Goal: Task Accomplishment & Management: Complete application form

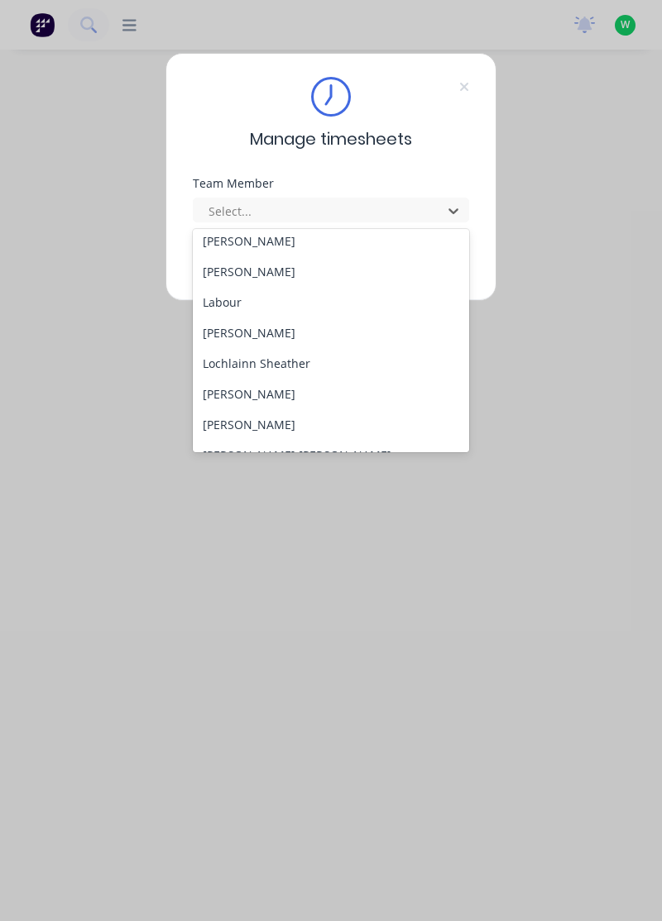
scroll to position [405, 0]
click at [282, 389] on div "[PERSON_NAME]" at bounding box center [331, 393] width 277 height 31
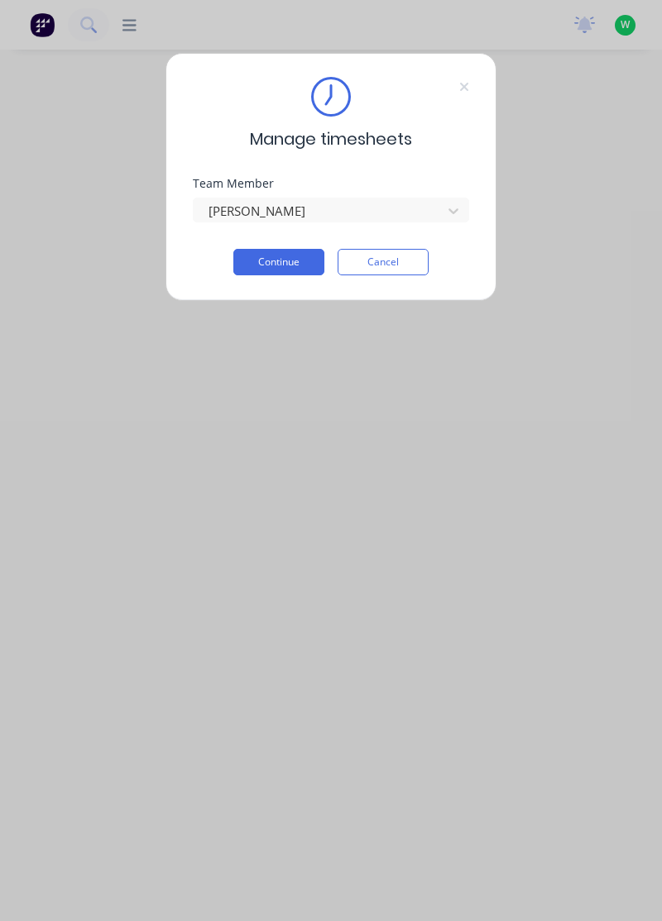
click at [294, 261] on button "Continue" at bounding box center [278, 262] width 91 height 26
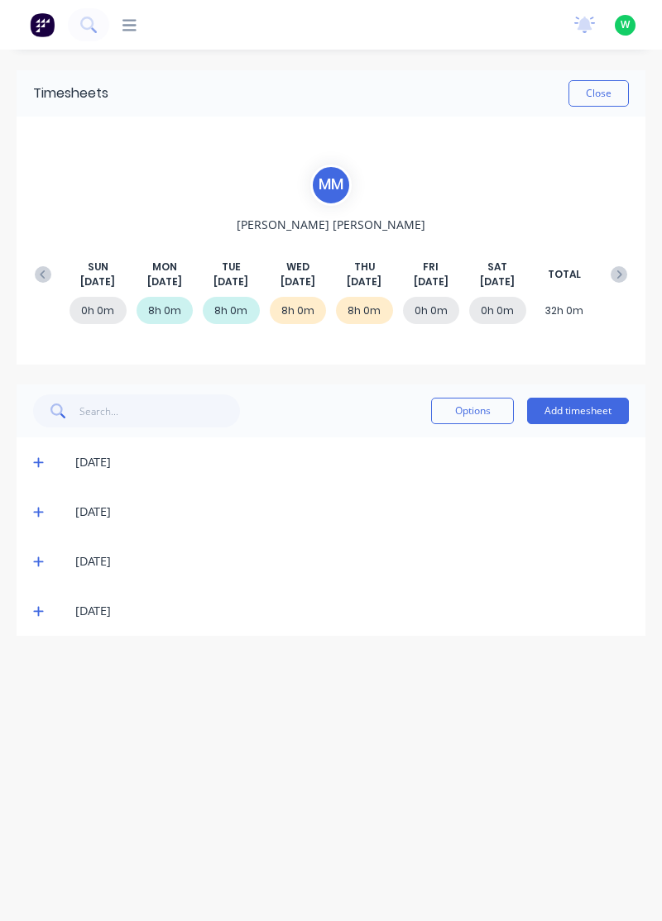
click at [600, 404] on button "Add timesheet" at bounding box center [578, 411] width 102 height 26
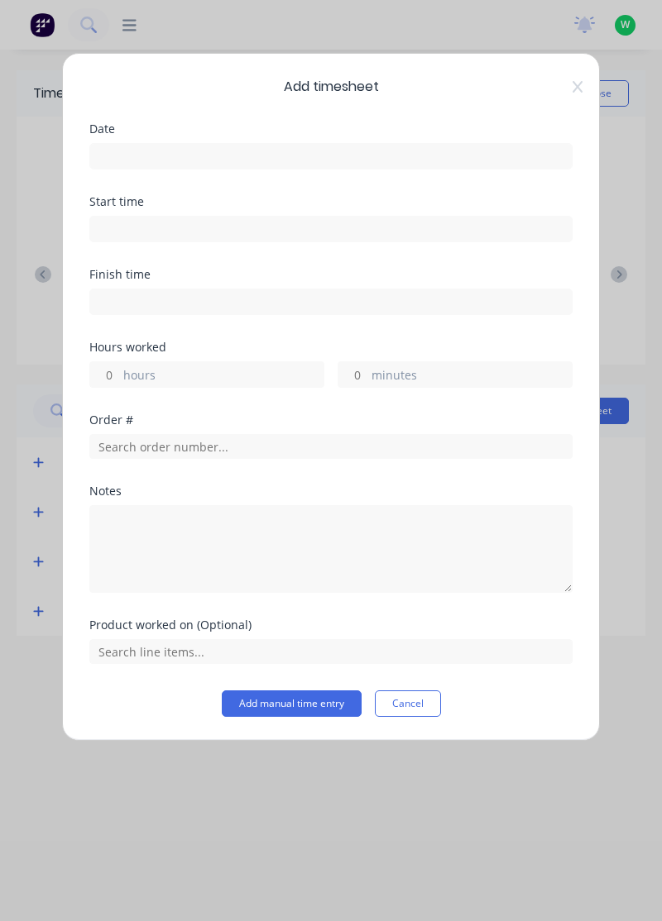
click at [131, 152] on input at bounding box center [330, 156] width 481 height 25
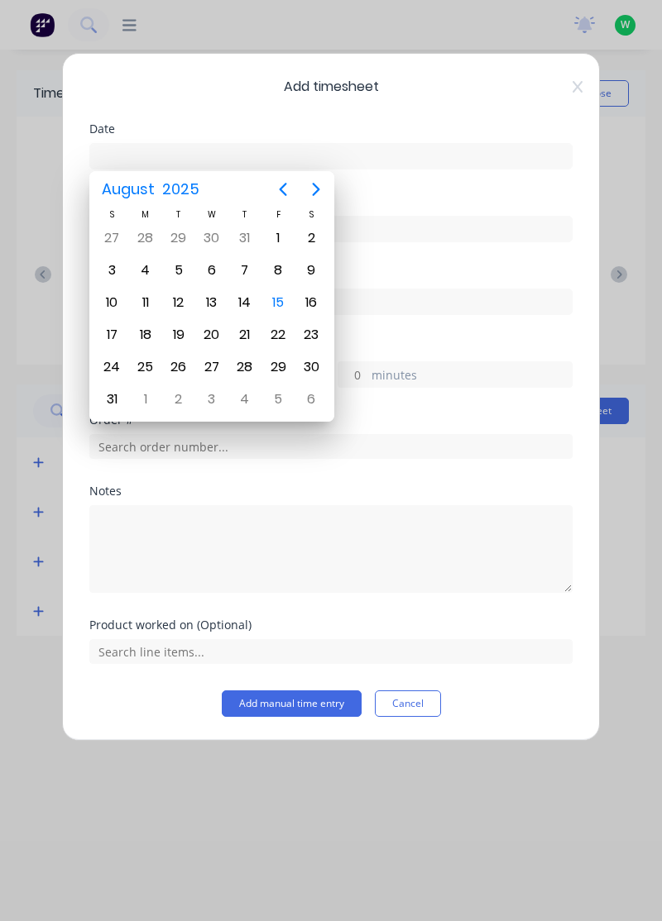
click at [283, 299] on div "15" at bounding box center [277, 302] width 25 height 25
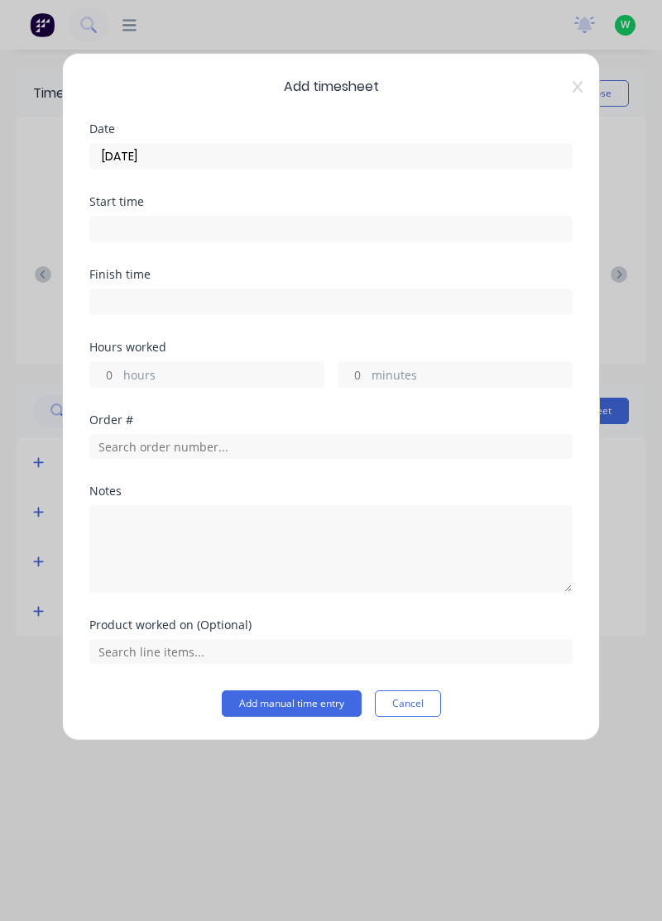
type input "[DATE]"
click at [136, 375] on label "hours" at bounding box center [223, 376] width 200 height 21
click at [119, 375] on input "hours" at bounding box center [104, 374] width 29 height 25
type input "5"
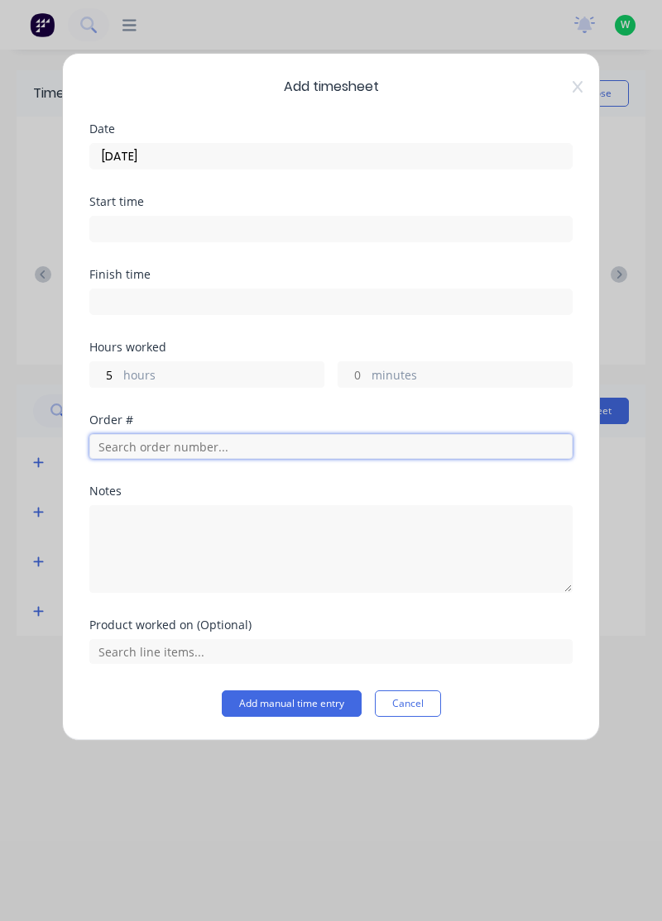
click at [138, 442] on input "text" at bounding box center [330, 446] width 483 height 25
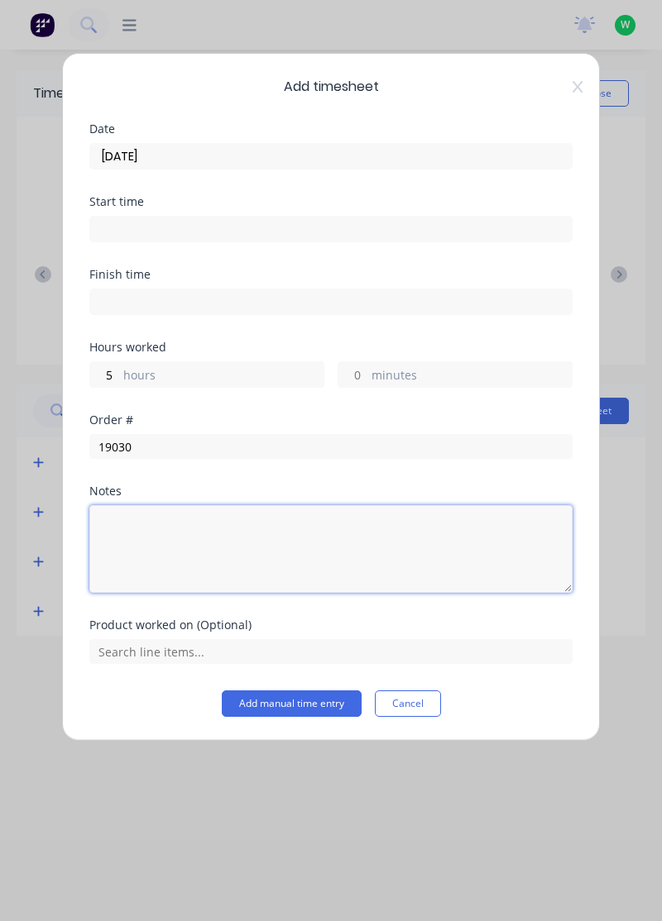
click at [155, 505] on textarea at bounding box center [330, 549] width 483 height 88
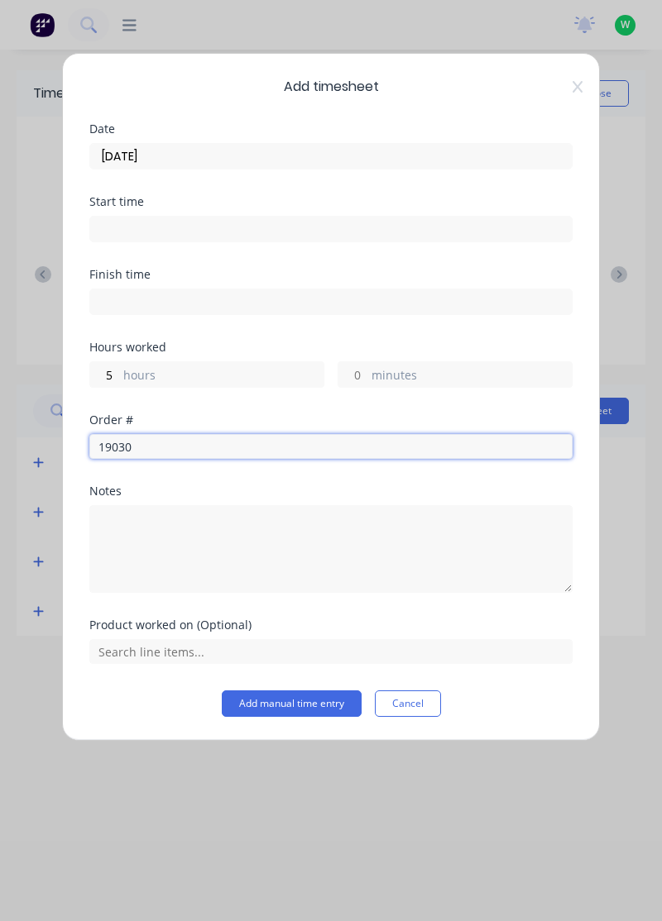
click at [159, 442] on input "19030" at bounding box center [330, 446] width 483 height 25
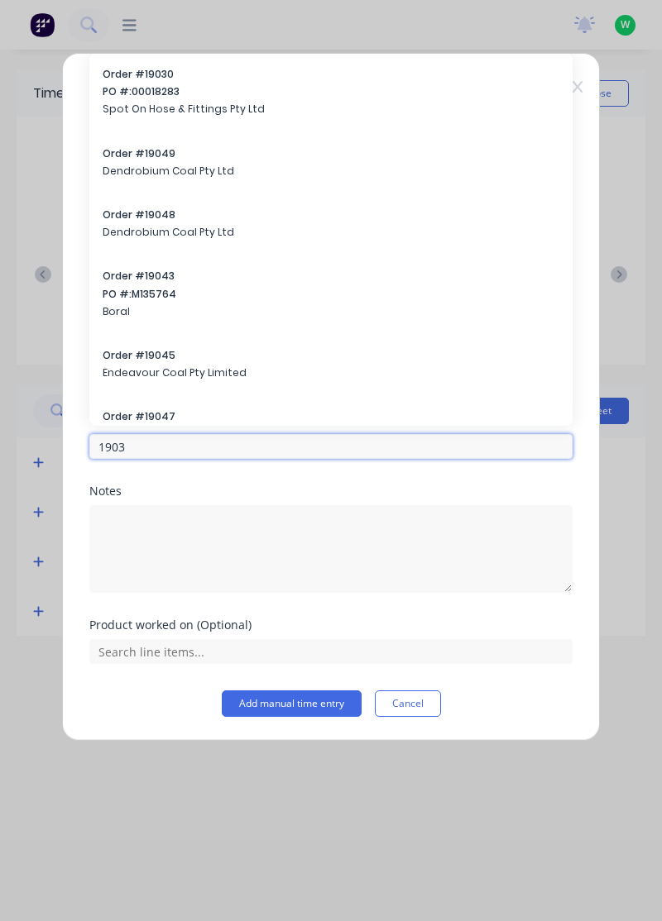
type input "19030"
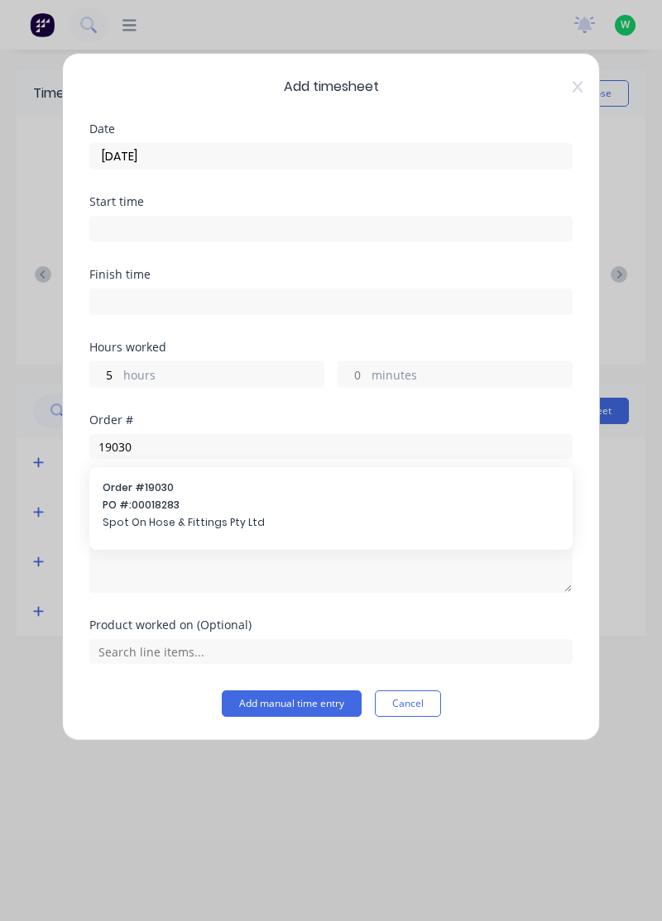
click at [160, 504] on span "PO #: 00018283" at bounding box center [331, 505] width 456 height 15
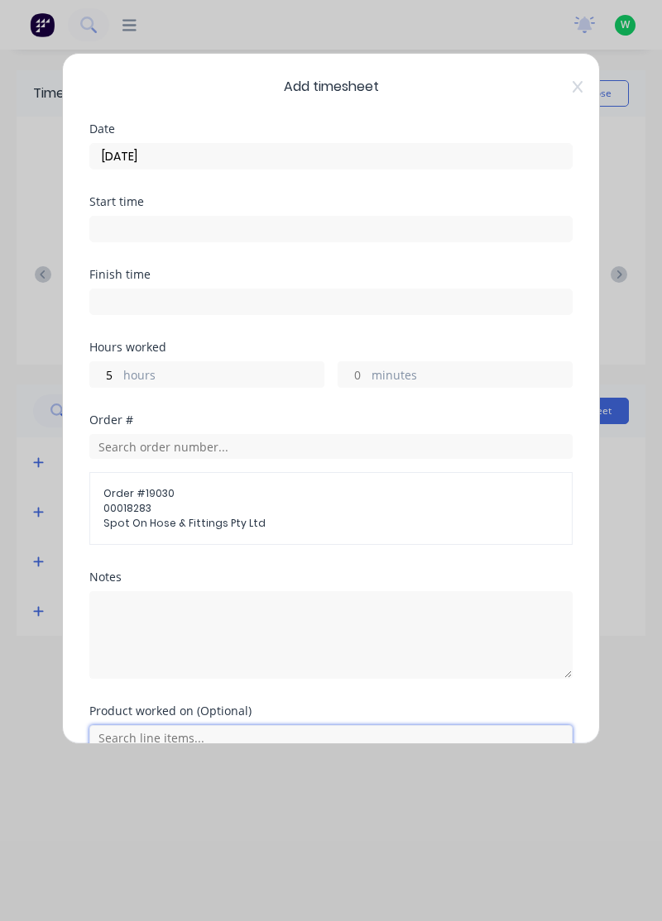
click at [157, 738] on input "text" at bounding box center [330, 737] width 483 height 25
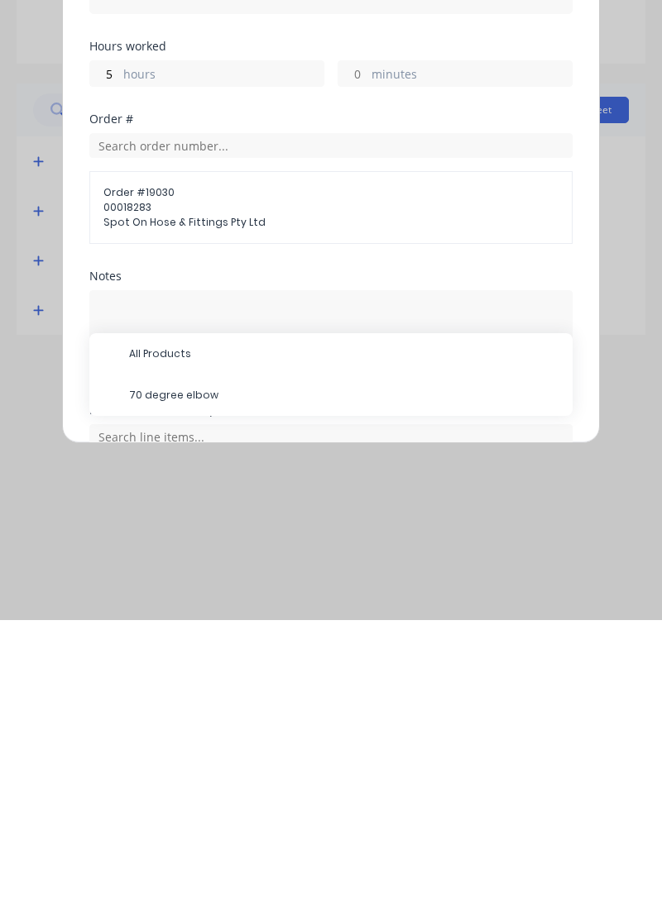
click at [203, 690] on span "70 degree elbow" at bounding box center [344, 696] width 430 height 15
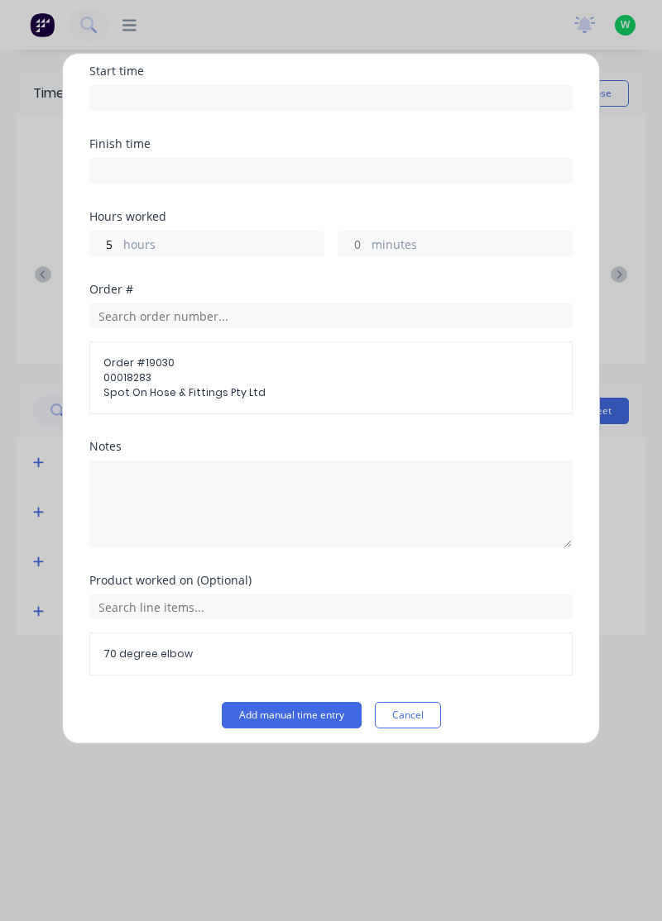
scroll to position [129, 0]
click at [309, 725] on button "Add manual time entry" at bounding box center [292, 717] width 140 height 26
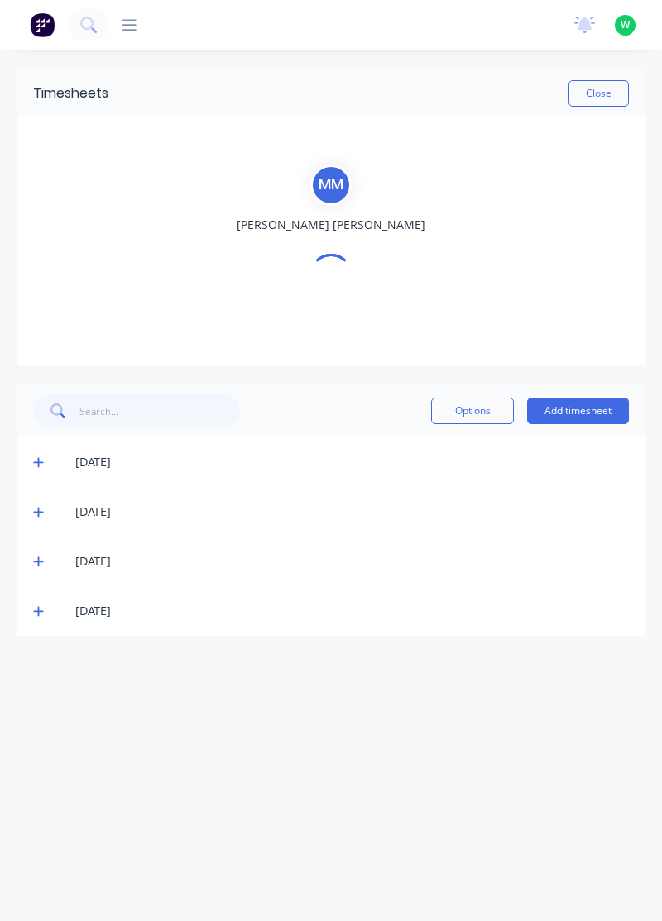
click at [318, 709] on div "Timesheets Close M M [PERSON_NAME] Options Add timesheet [DATE] [DATE] [DATE] […" at bounding box center [331, 469] width 662 height 838
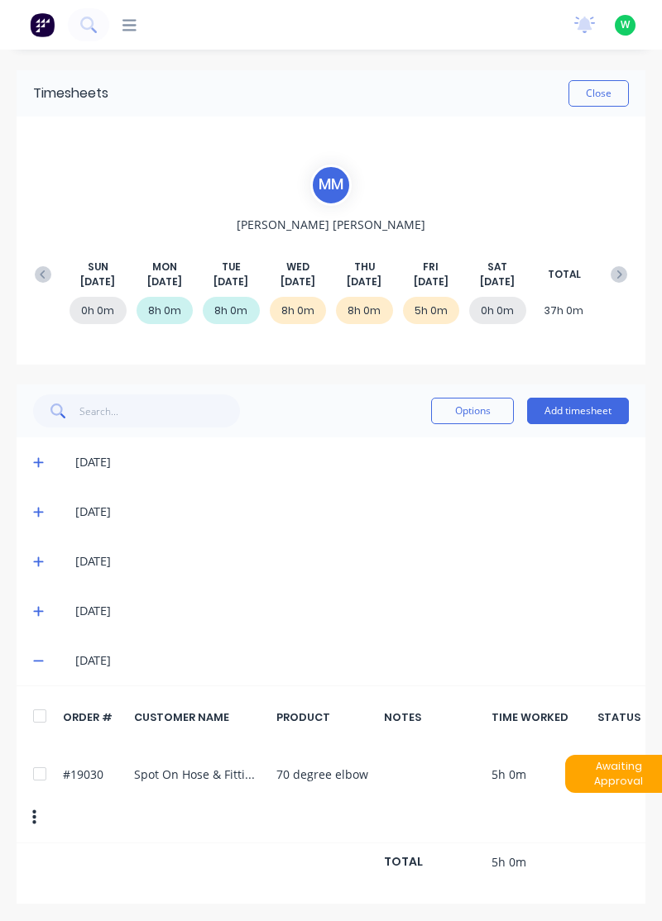
click at [596, 420] on button "Add timesheet" at bounding box center [578, 411] width 102 height 26
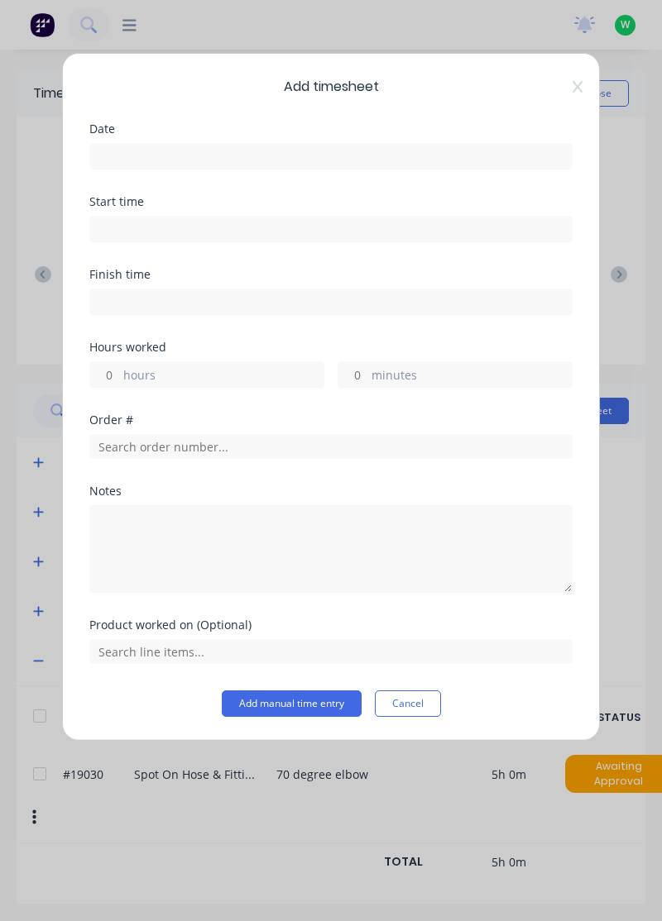
click at [154, 154] on input at bounding box center [330, 156] width 481 height 25
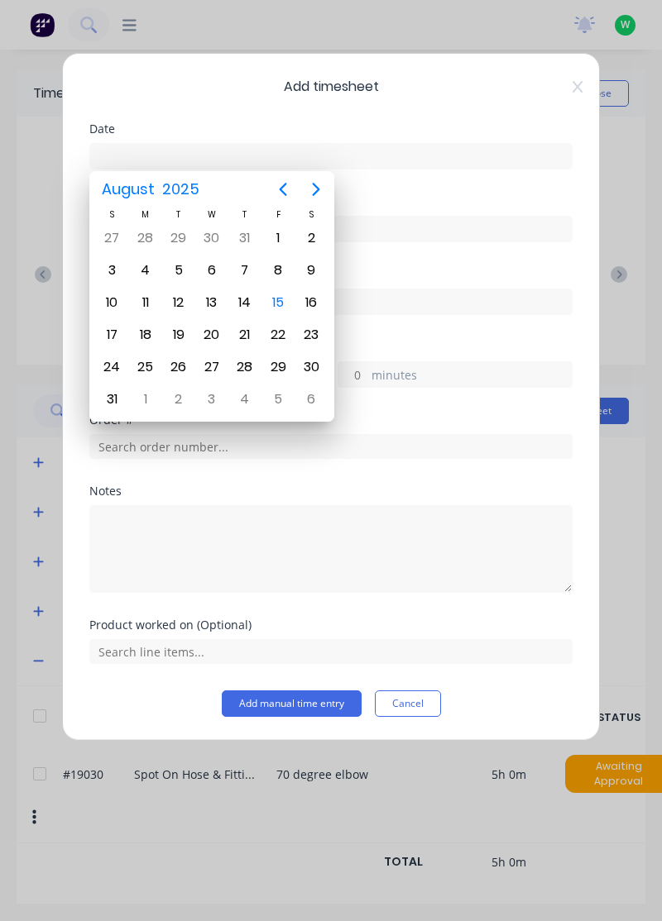
click at [285, 295] on div "15" at bounding box center [277, 302] width 25 height 25
type input "[DATE]"
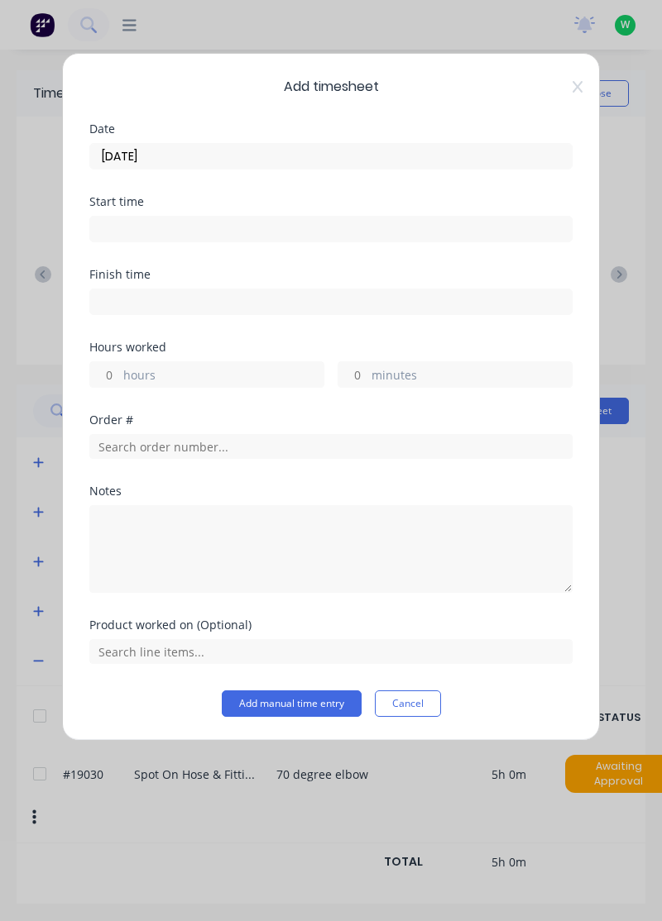
click at [133, 371] on label "hours" at bounding box center [223, 376] width 200 height 21
click at [119, 371] on input "hours" at bounding box center [104, 374] width 29 height 25
type input "3"
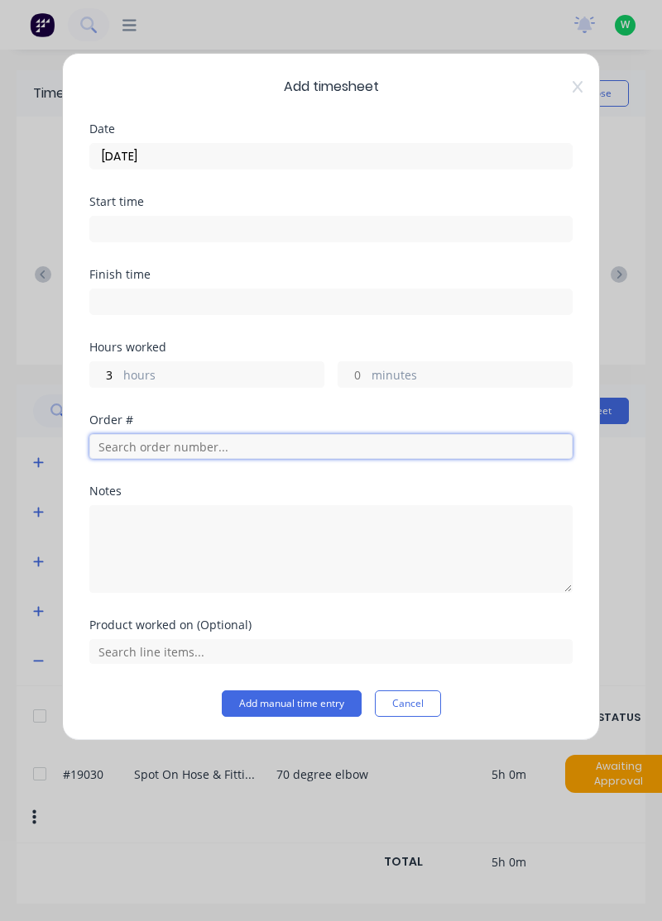
click at [145, 440] on input "text" at bounding box center [330, 446] width 483 height 25
type input "18773"
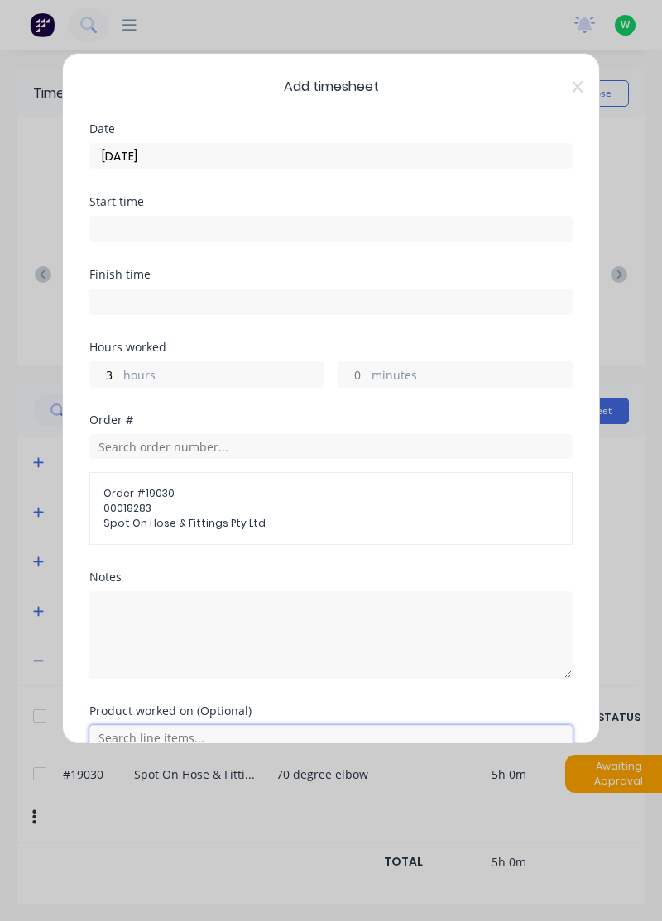
click at [180, 729] on input "text" at bounding box center [330, 737] width 483 height 25
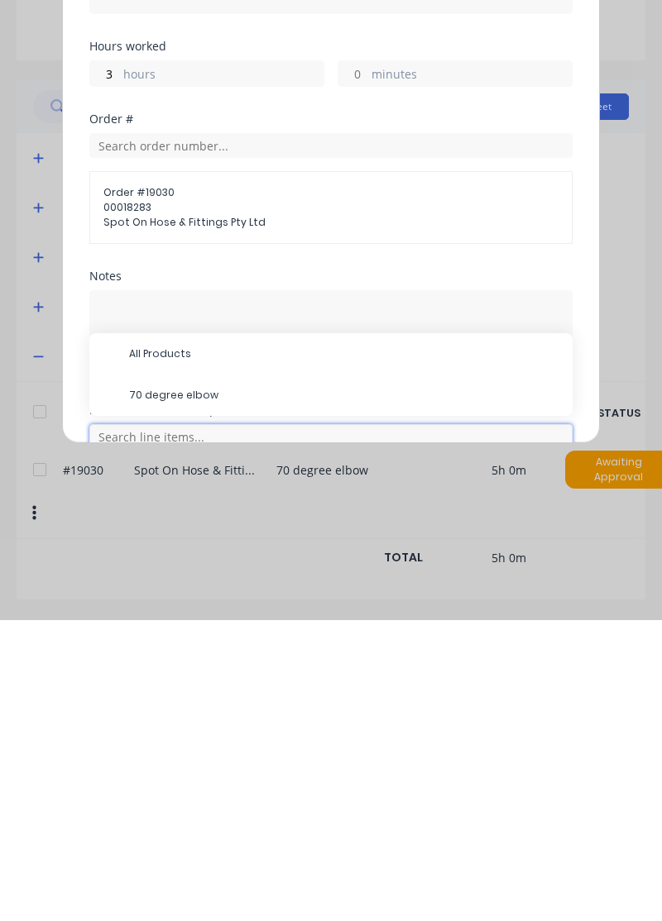
scroll to position [78, 0]
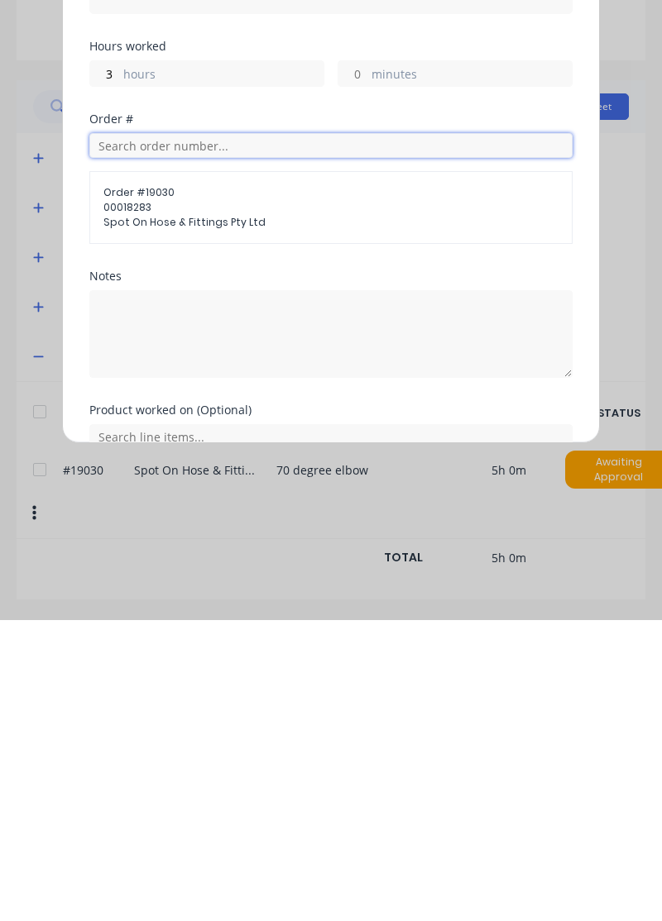
click at [142, 449] on input "text" at bounding box center [330, 446] width 483 height 25
type input "18773"
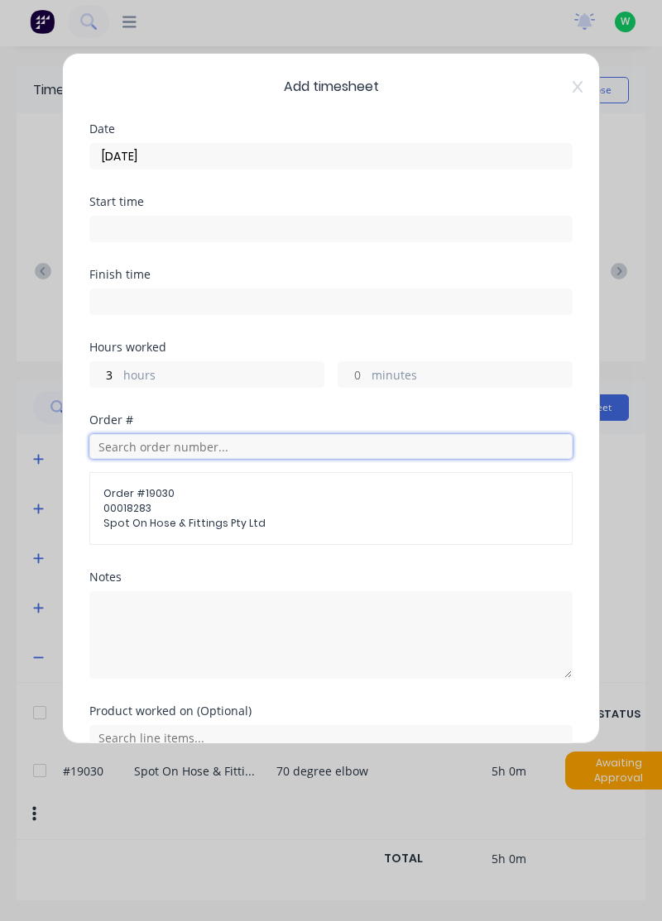
click at [155, 450] on input "text" at bounding box center [330, 446] width 483 height 25
type input "1"
click at [576, 86] on icon at bounding box center [577, 86] width 10 height 13
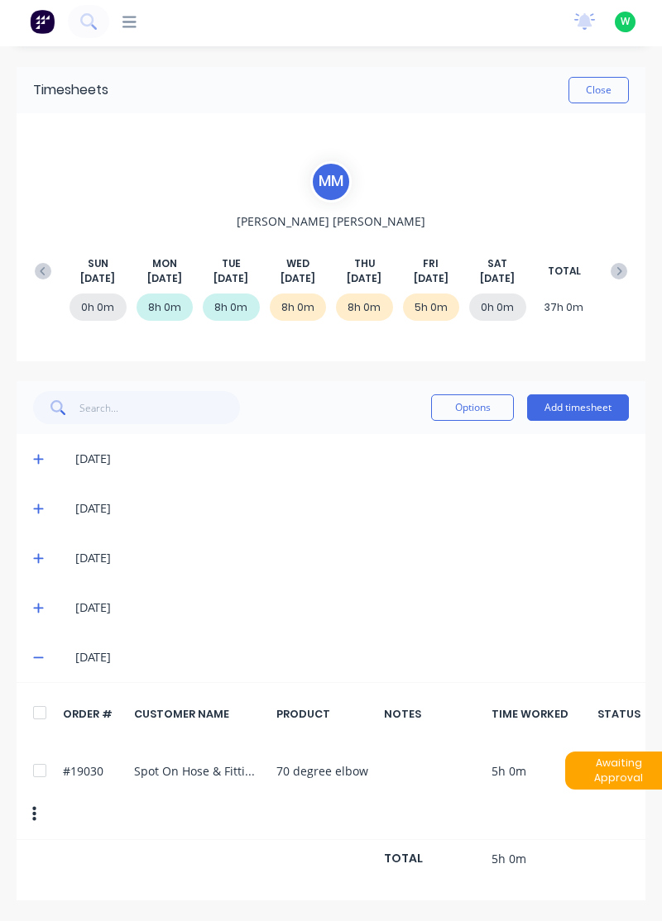
click at [593, 394] on button "Add timesheet" at bounding box center [578, 407] width 102 height 26
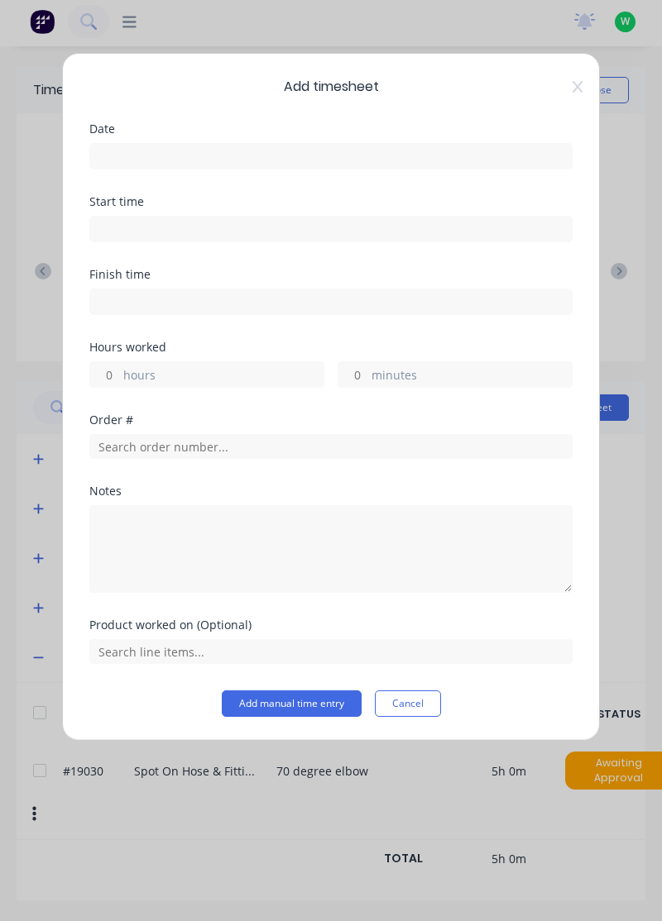
click at [140, 154] on input at bounding box center [330, 156] width 481 height 25
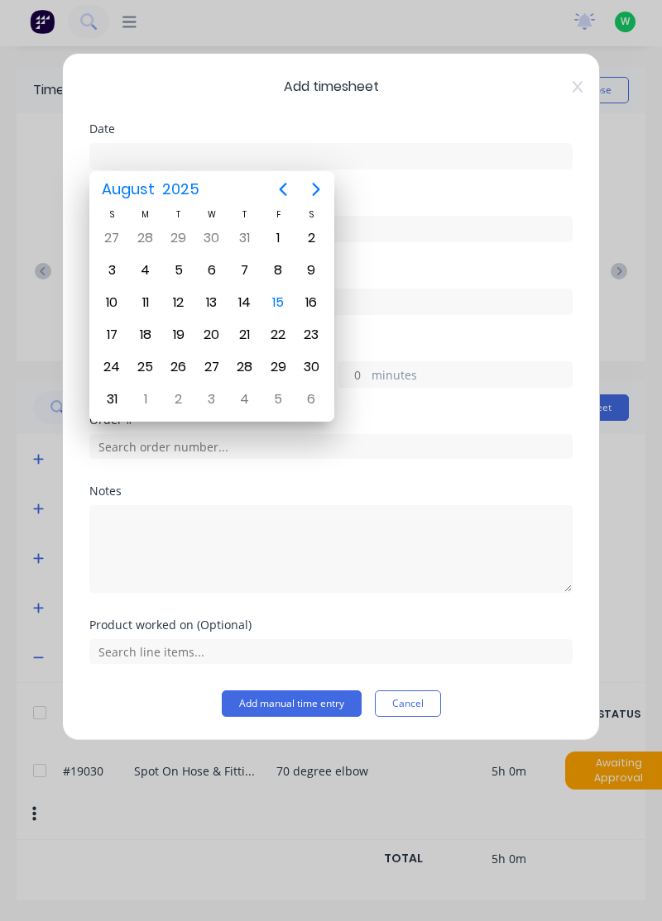
click at [284, 299] on div "15" at bounding box center [277, 302] width 25 height 25
type input "[DATE]"
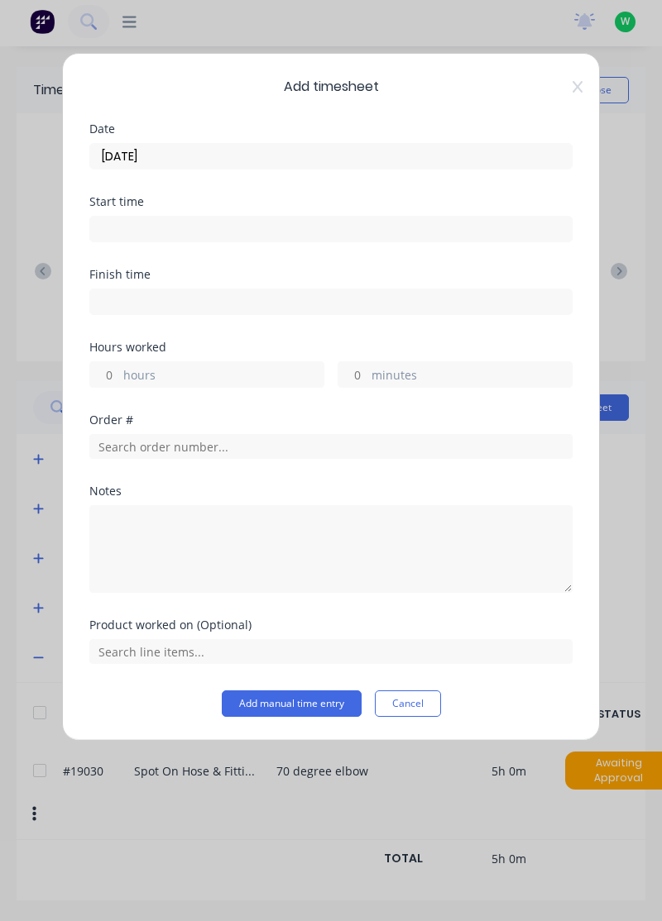
click at [141, 377] on label "hours" at bounding box center [223, 376] width 200 height 21
click at [119, 377] on input "hours" at bounding box center [104, 374] width 29 height 25
type input "3"
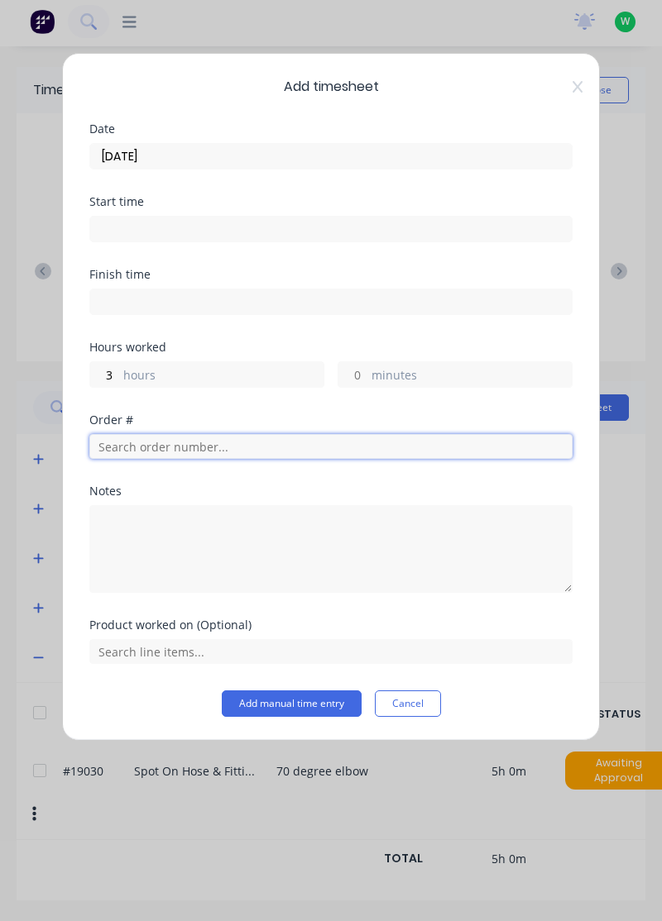
click at [154, 442] on input "text" at bounding box center [330, 446] width 483 height 25
type input "18773"
click at [146, 489] on span "Order # 18773" at bounding box center [331, 487] width 456 height 15
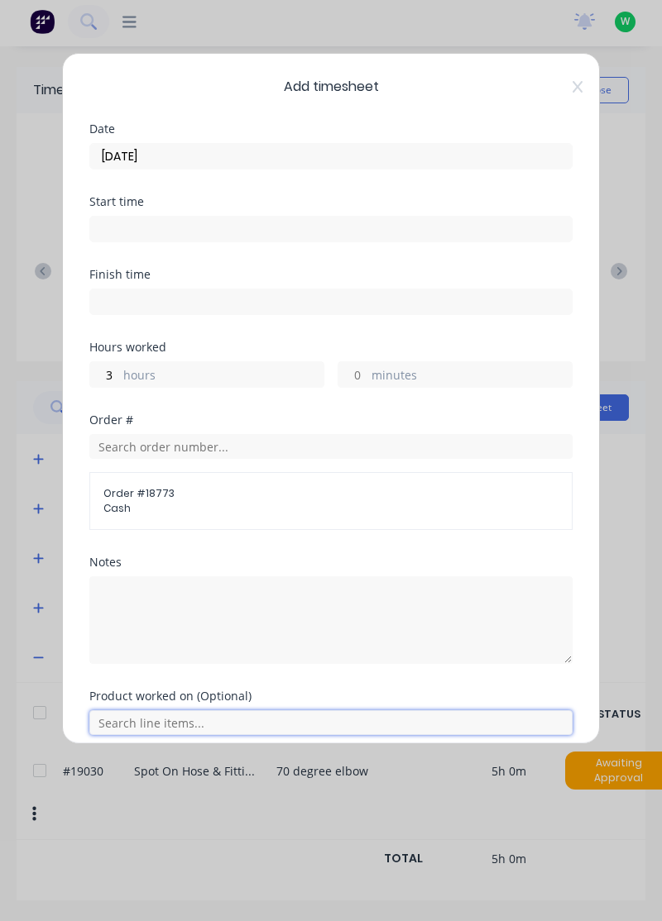
click at [213, 723] on input "text" at bounding box center [330, 722] width 483 height 25
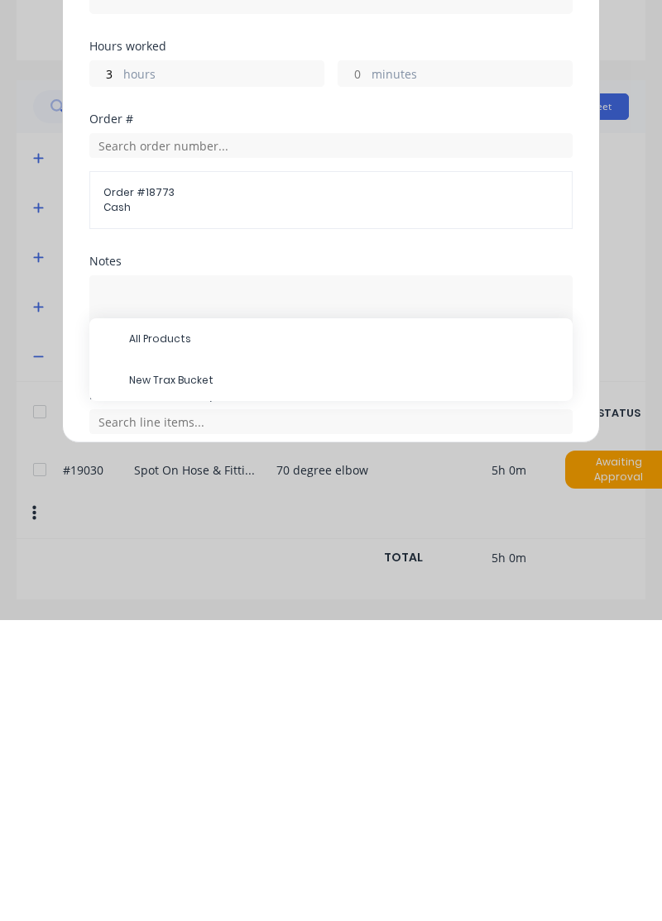
click at [203, 679] on span "New Trax Bucket" at bounding box center [344, 681] width 430 height 15
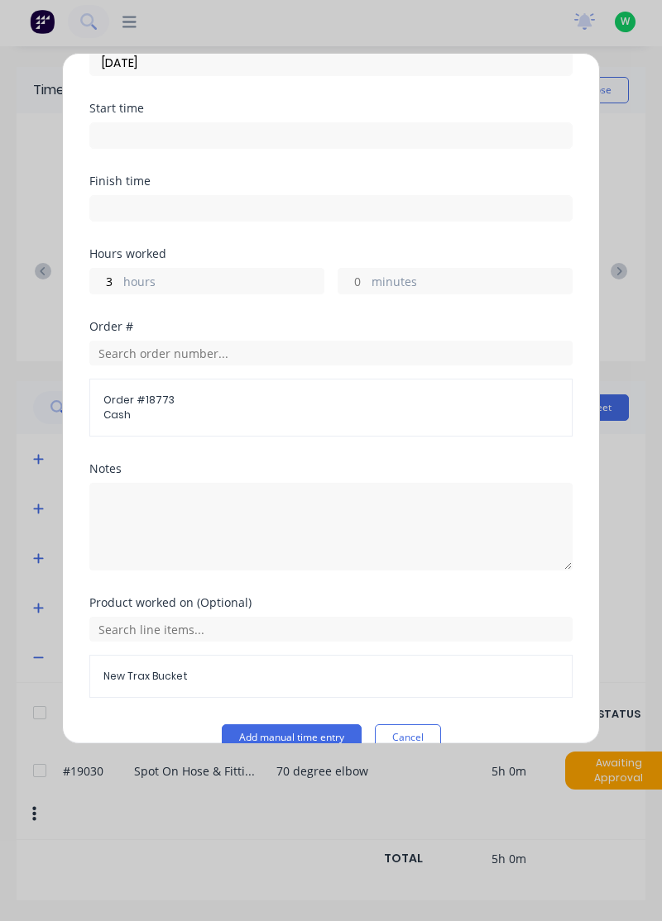
scroll to position [120, 0]
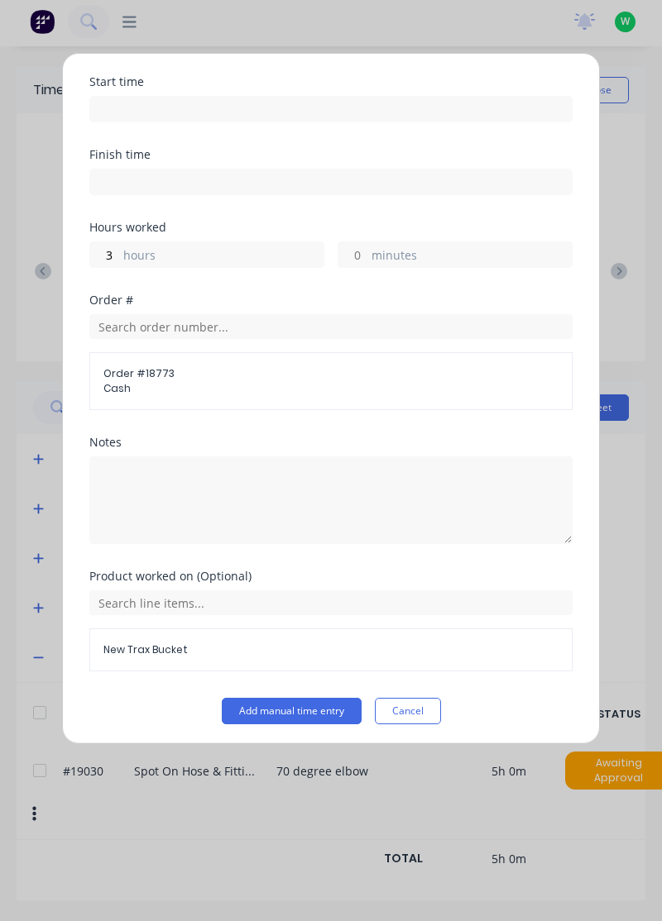
click at [332, 709] on button "Add manual time entry" at bounding box center [292, 711] width 140 height 26
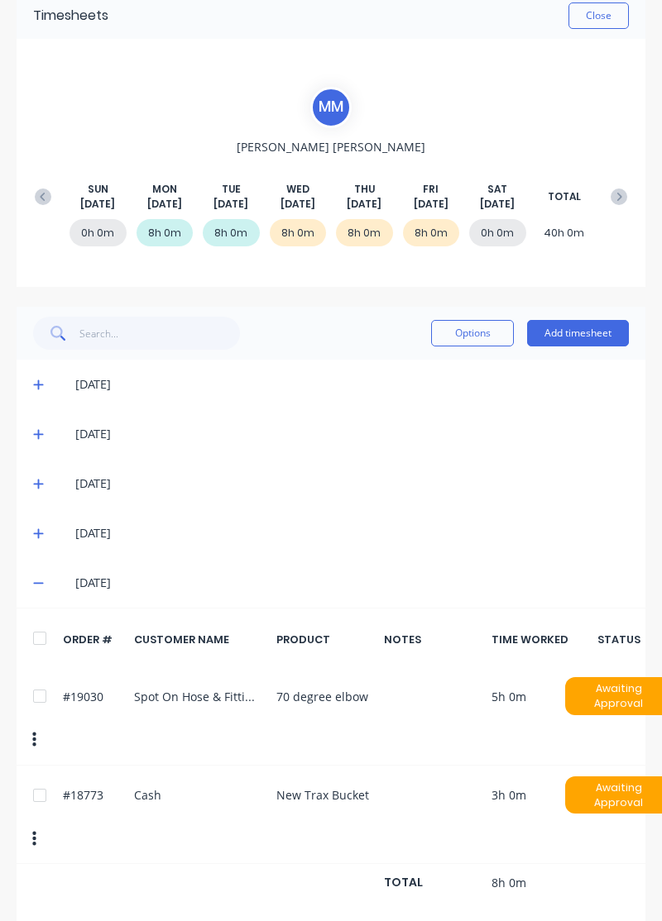
scroll to position [0, 0]
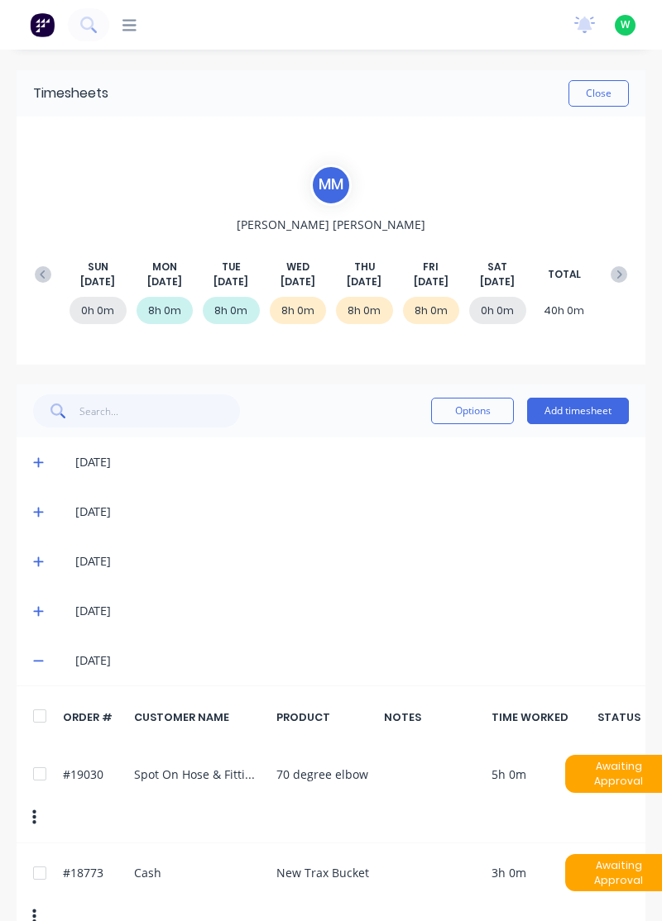
click at [607, 93] on button "Close" at bounding box center [598, 93] width 60 height 26
